Goal: Find specific page/section: Find specific page/section

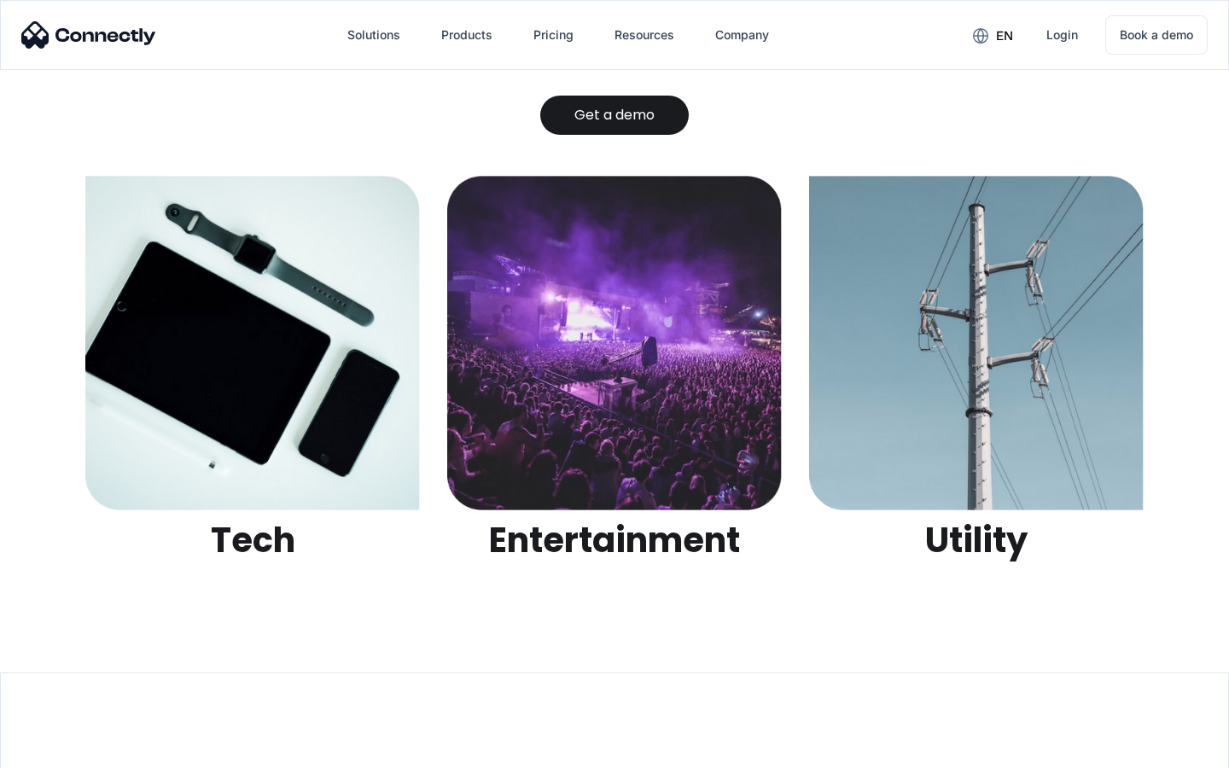
scroll to position [5386, 0]
